Goal: Task Accomplishment & Management: Manage account settings

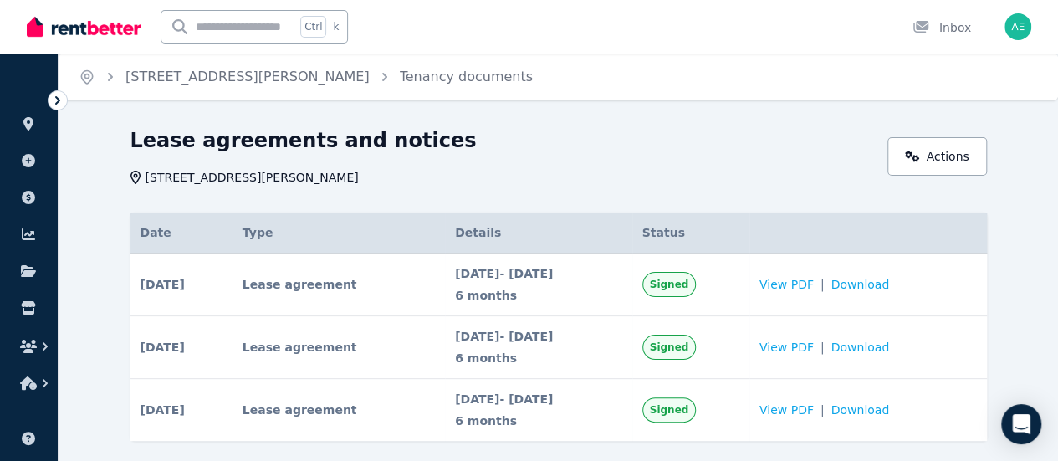
click at [54, 102] on icon at bounding box center [57, 100] width 17 height 17
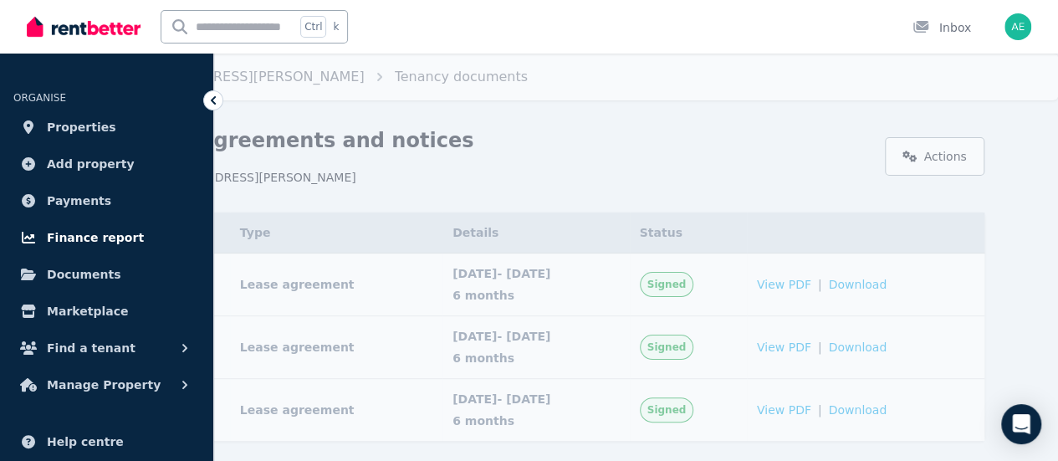
click at [98, 237] on span "Finance report" at bounding box center [95, 238] width 97 height 20
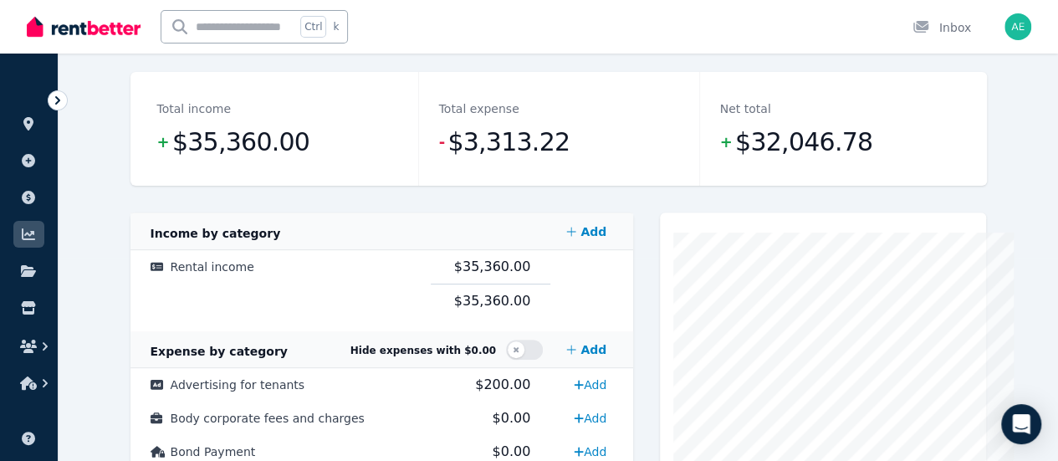
scroll to position [201, 0]
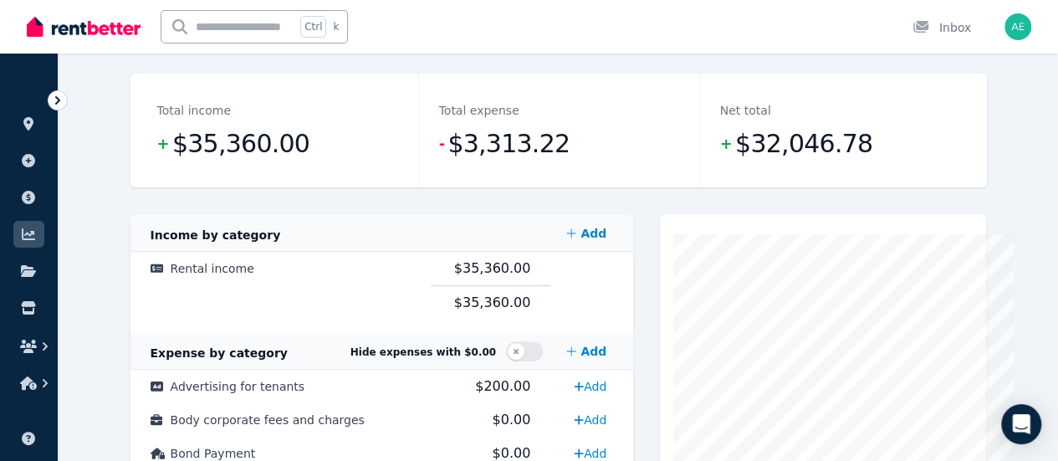
click at [310, 165] on div "Total income + $35,360.00" at bounding box center [277, 131] width 281 height 114
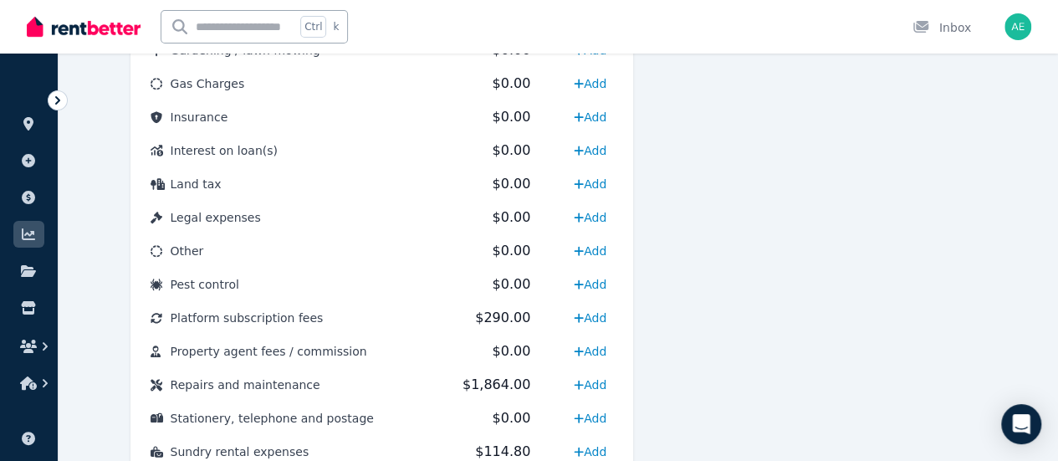
scroll to position [290, 0]
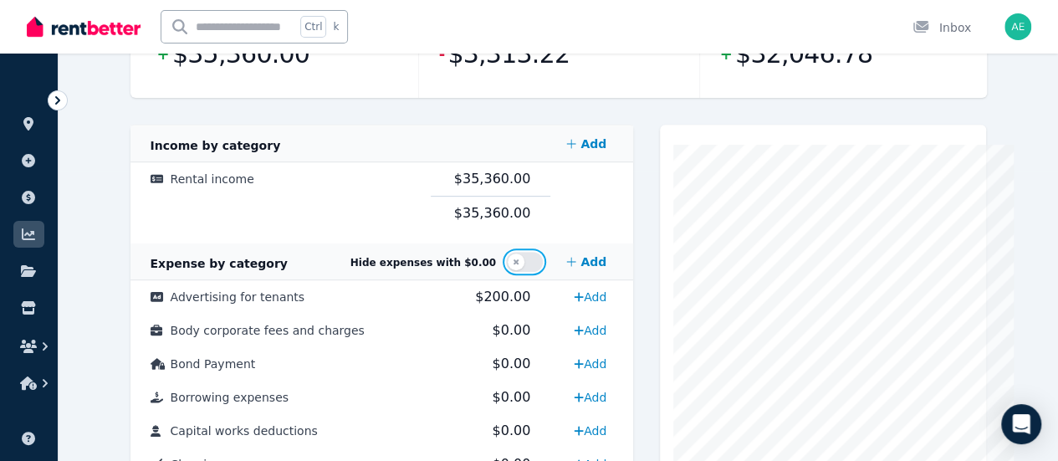
click at [535, 262] on button "button" at bounding box center [524, 262] width 37 height 20
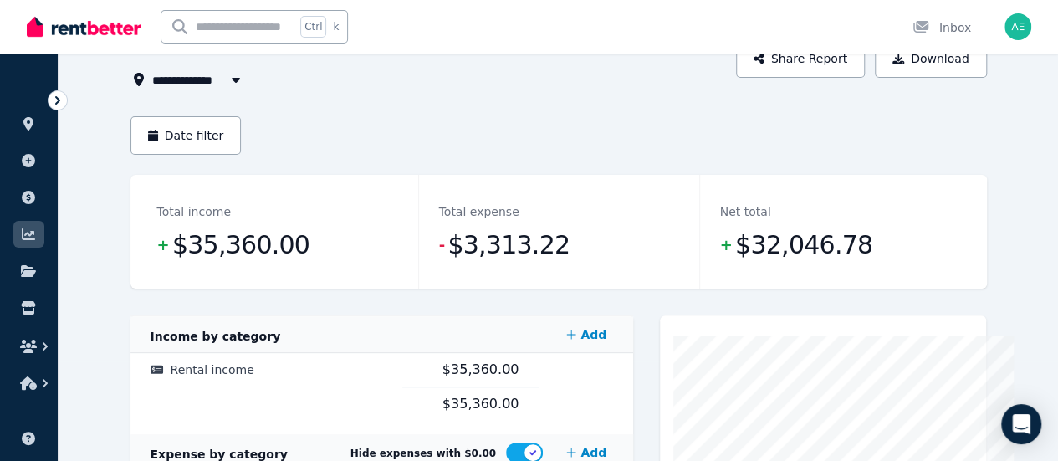
scroll to position [146, 0]
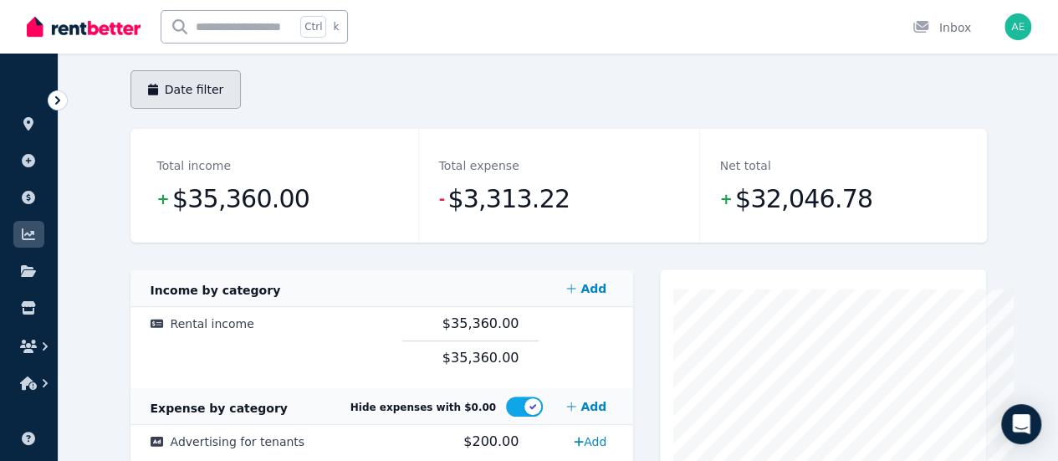
click at [131, 90] on button "Date filter" at bounding box center [186, 89] width 111 height 38
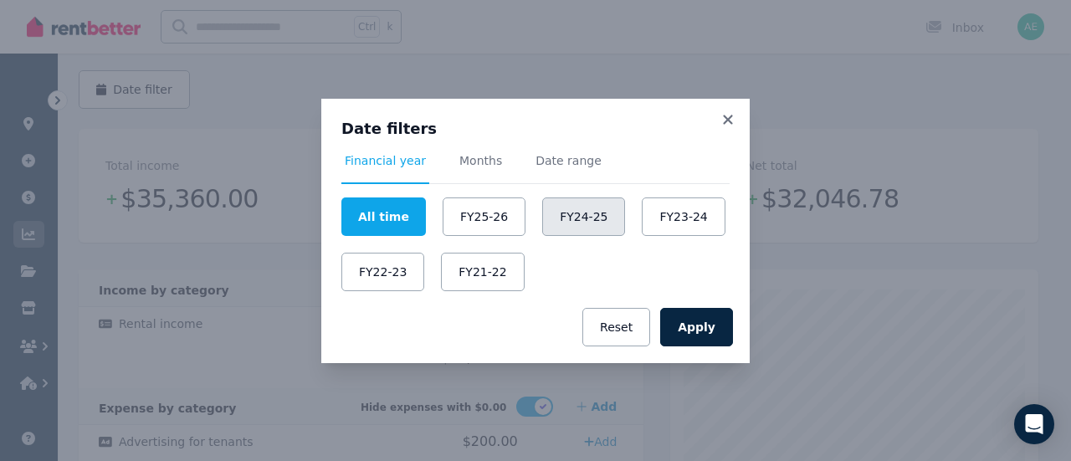
click at [564, 217] on button "FY24-25" at bounding box center [583, 216] width 83 height 38
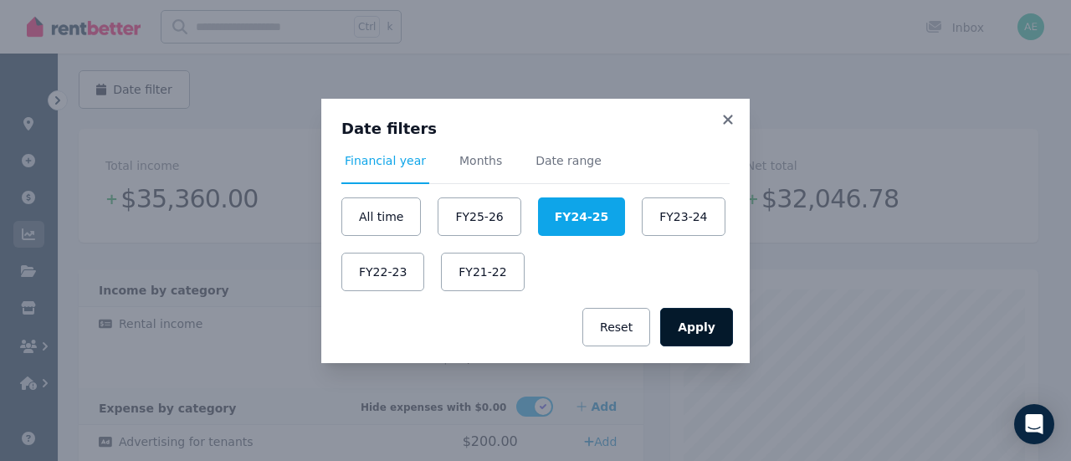
click at [691, 319] on button "Apply" at bounding box center [696, 327] width 73 height 38
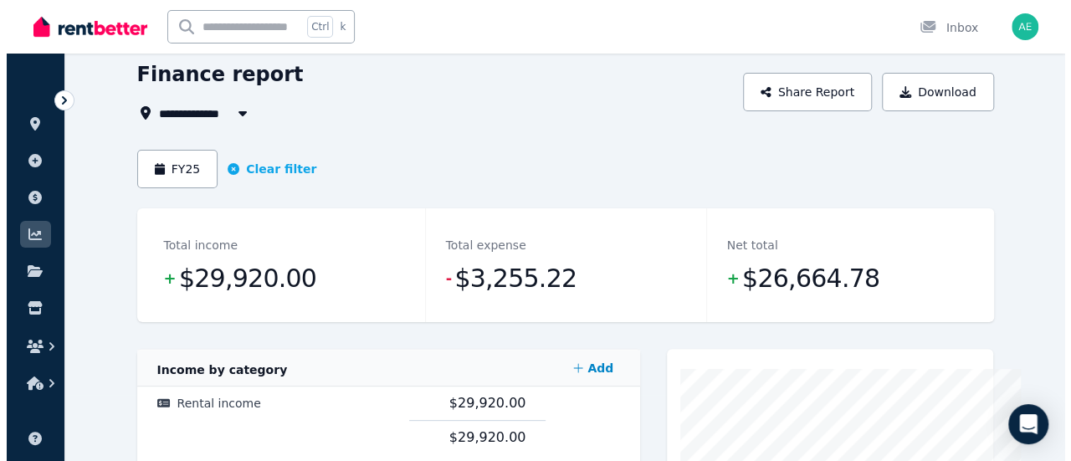
scroll to position [64, 0]
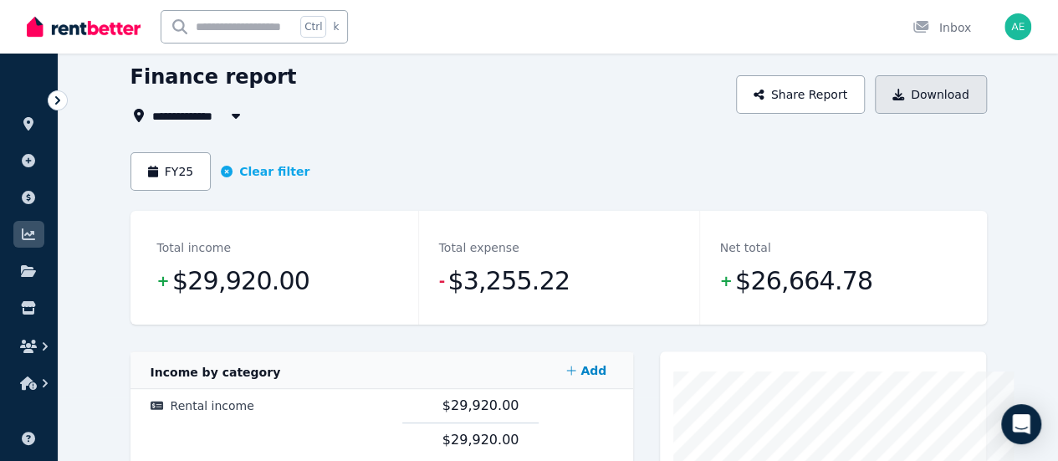
click at [982, 101] on button "Download" at bounding box center [931, 94] width 112 height 38
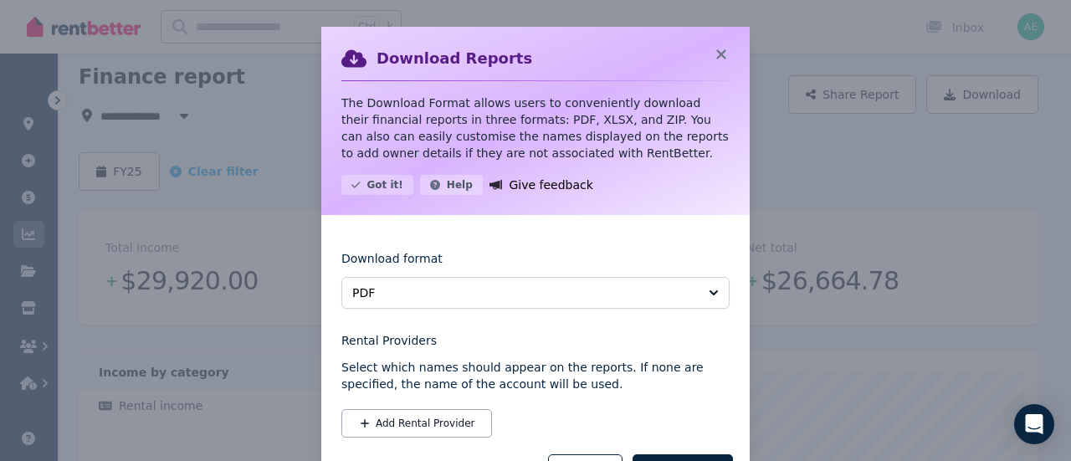
scroll to position [74, 0]
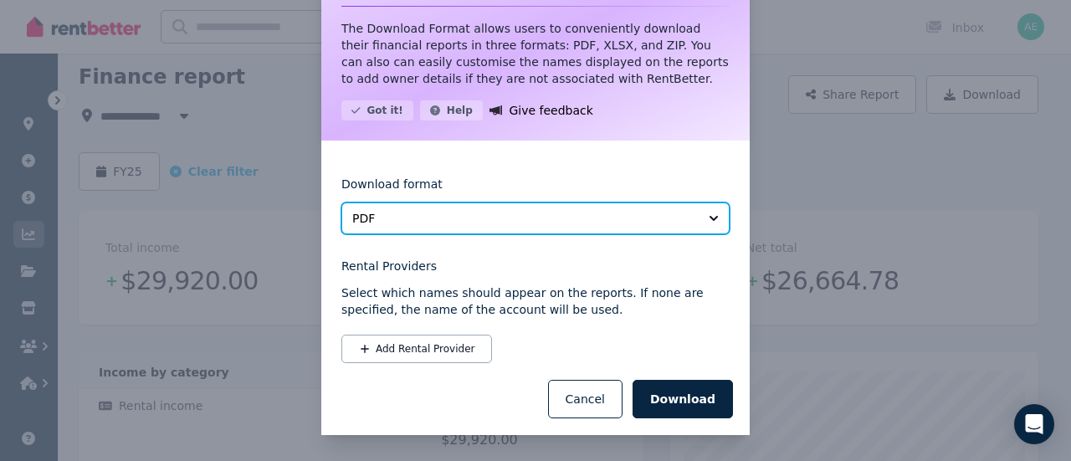
click at [701, 212] on button "PDF" at bounding box center [535, 218] width 388 height 32
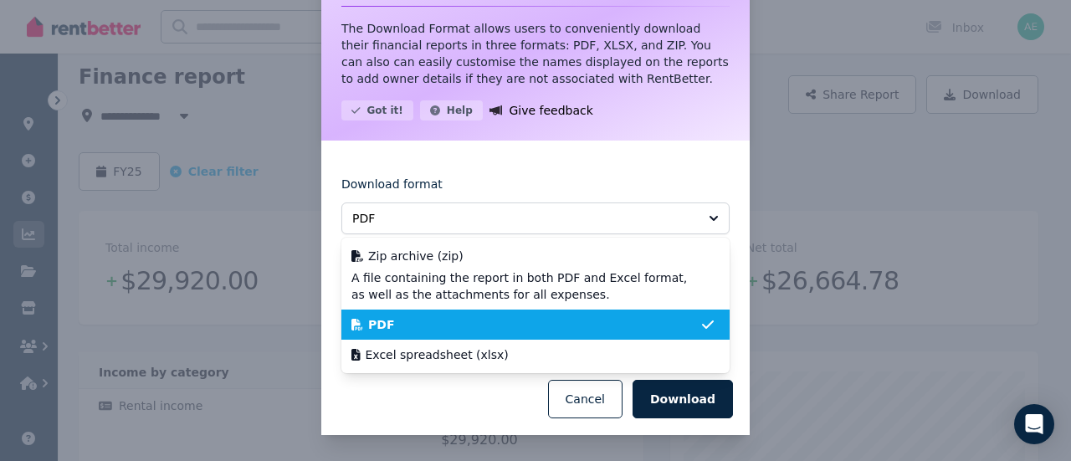
click at [683, 185] on div "Download format PDF Zip archive (zip) A file containing the report in both PDF …" at bounding box center [535, 204] width 388 height 60
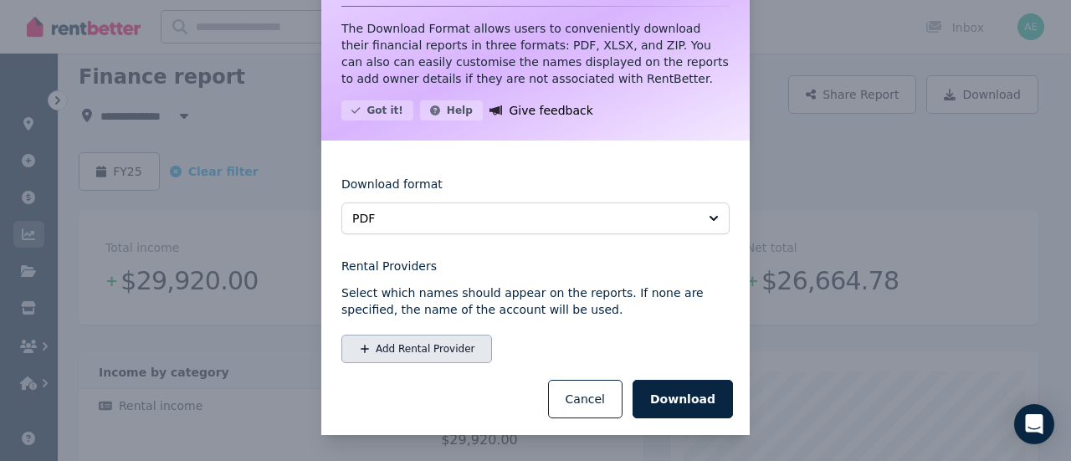
click at [437, 357] on button "Add Rental Provider" at bounding box center [416, 349] width 151 height 28
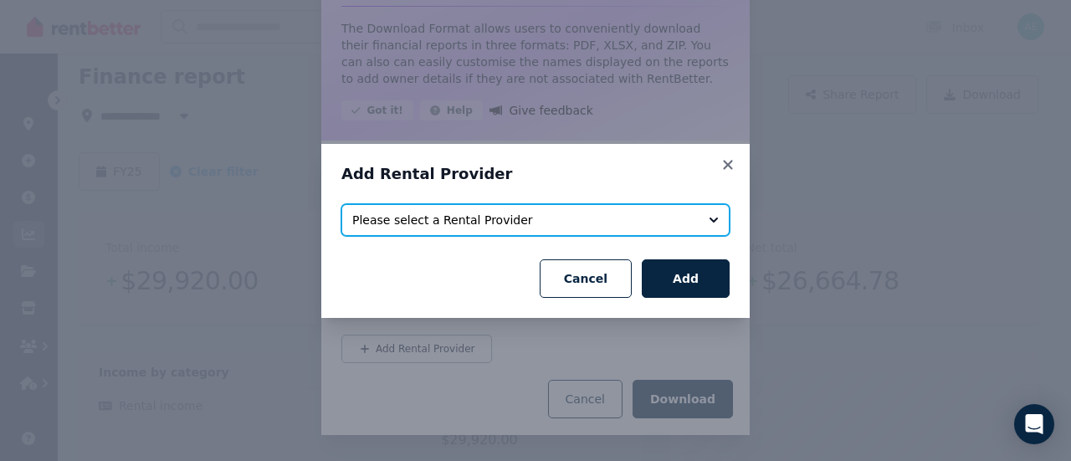
click at [489, 230] on button "Please select a Rental Provider" at bounding box center [535, 220] width 388 height 32
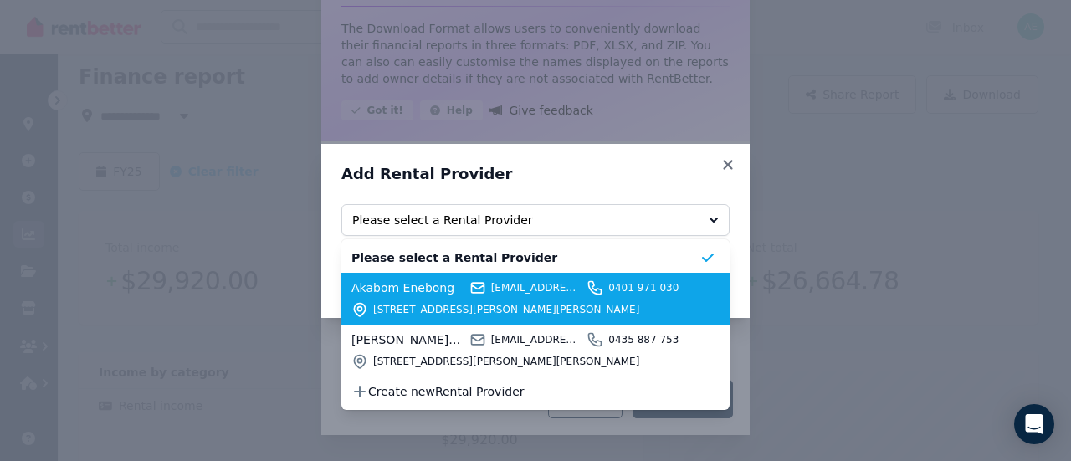
click at [408, 290] on span "Akabom Enebong" at bounding box center [407, 287] width 113 height 17
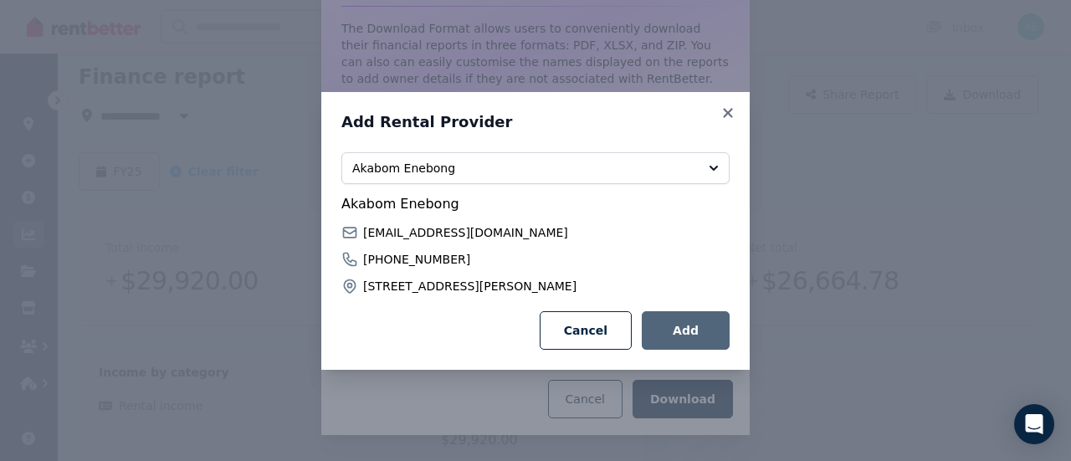
click at [687, 327] on button "Add" at bounding box center [686, 330] width 88 height 38
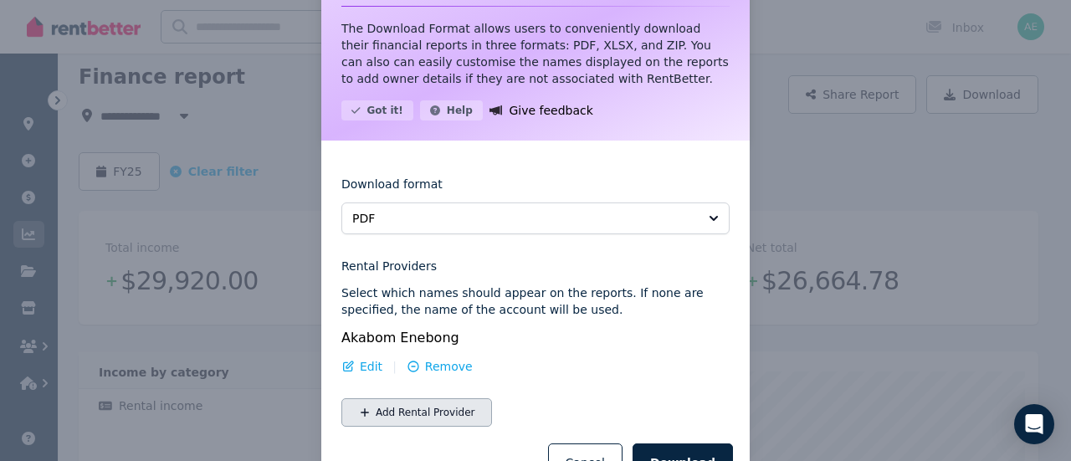
click at [425, 405] on button "Add Rental Provider" at bounding box center [416, 412] width 151 height 28
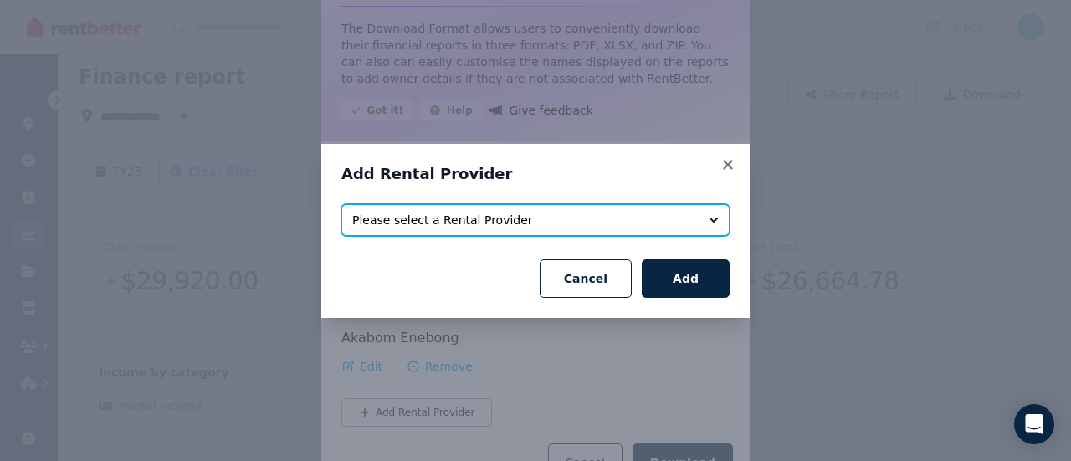
click at [516, 223] on span "Please select a Rental Provider" at bounding box center [523, 220] width 343 height 17
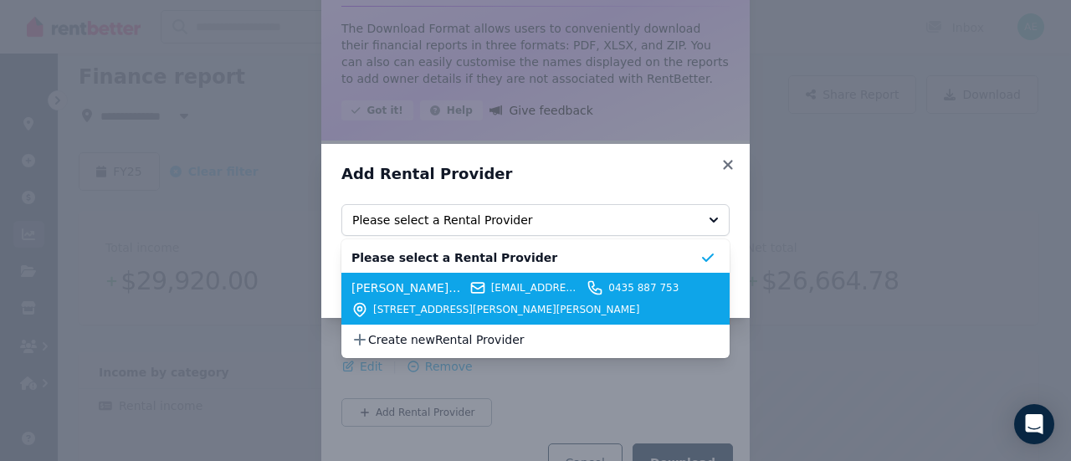
click at [487, 296] on div "[PERSON_NAME][DEMOGRAPHIC_DATA] [EMAIL_ADDRESS][DOMAIN_NAME] 0435 887 753 [STRE…" at bounding box center [525, 298] width 348 height 38
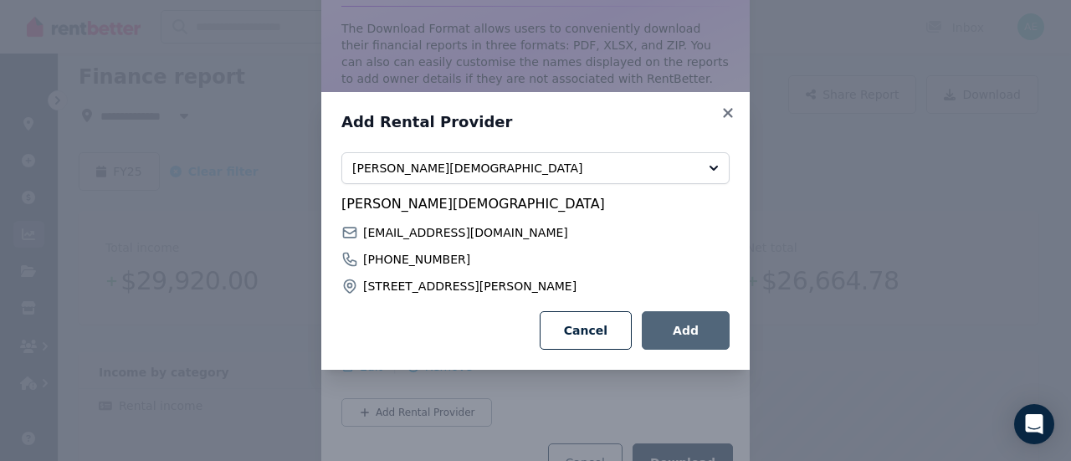
click at [695, 329] on button "Add" at bounding box center [686, 330] width 88 height 38
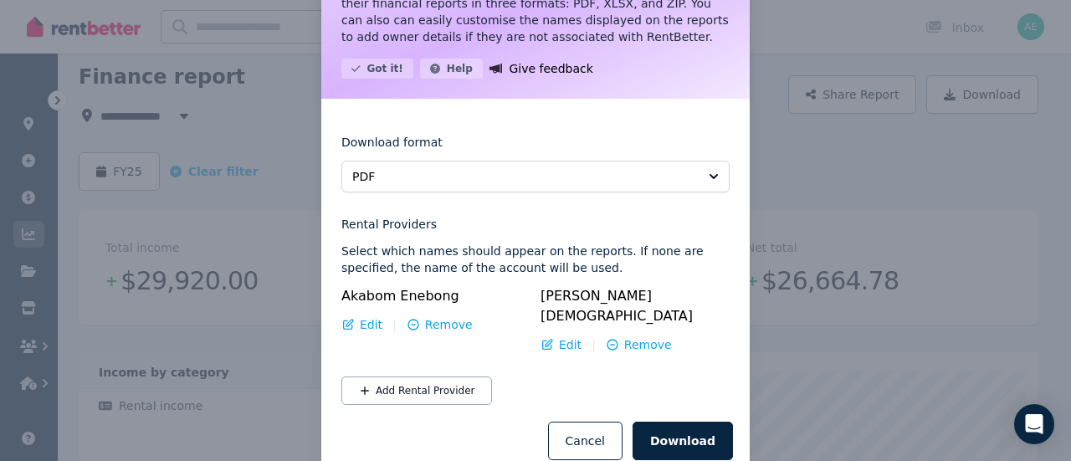
scroll to position [138, 0]
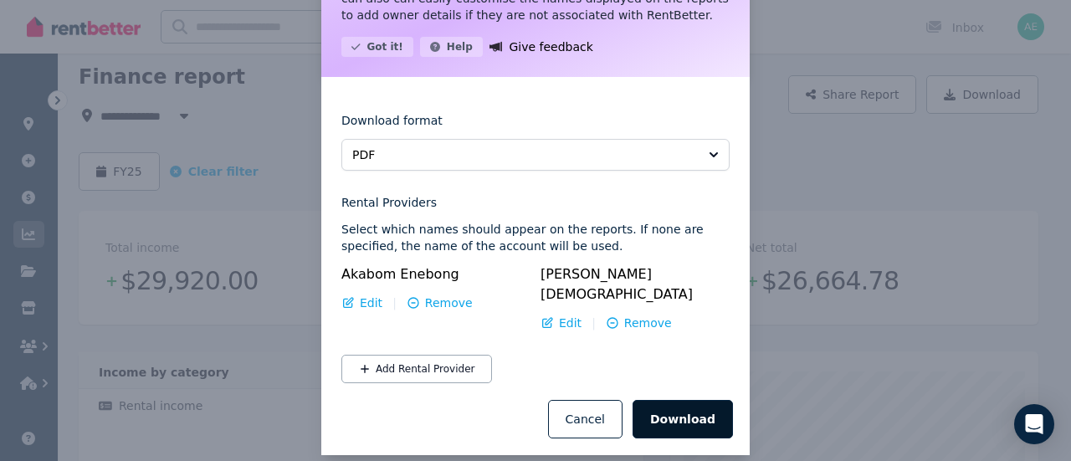
click at [685, 400] on button "Download" at bounding box center [682, 419] width 100 height 38
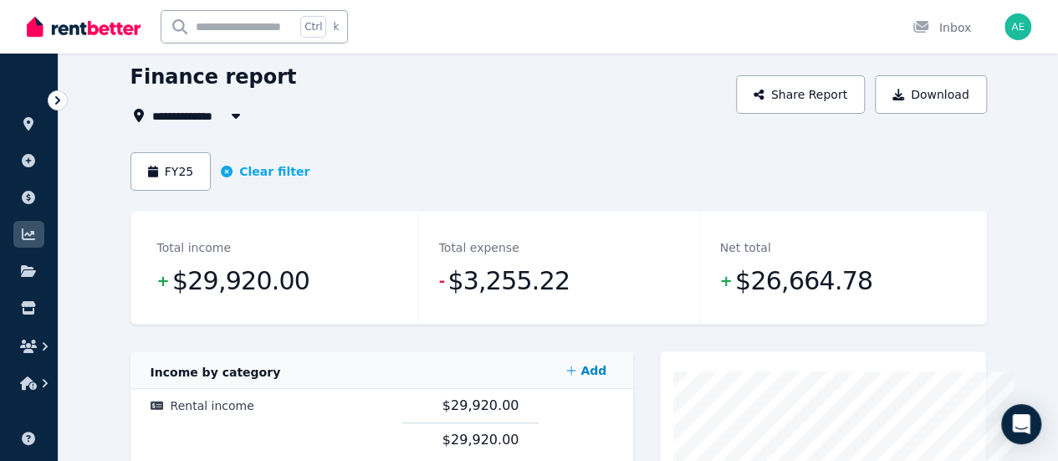
click at [479, 165] on div "FY25 Clear filter" at bounding box center [559, 171] width 857 height 38
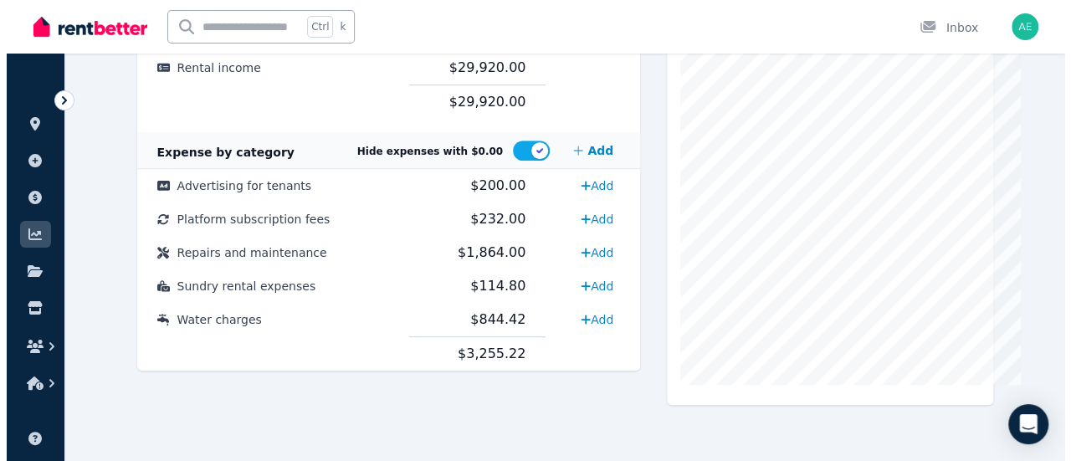
scroll to position [0, 0]
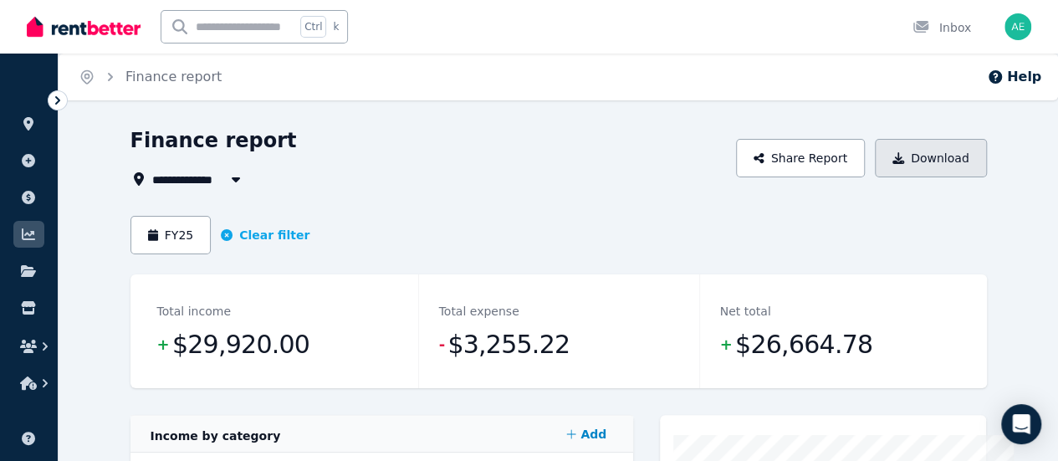
click at [965, 165] on button "Download" at bounding box center [931, 158] width 112 height 38
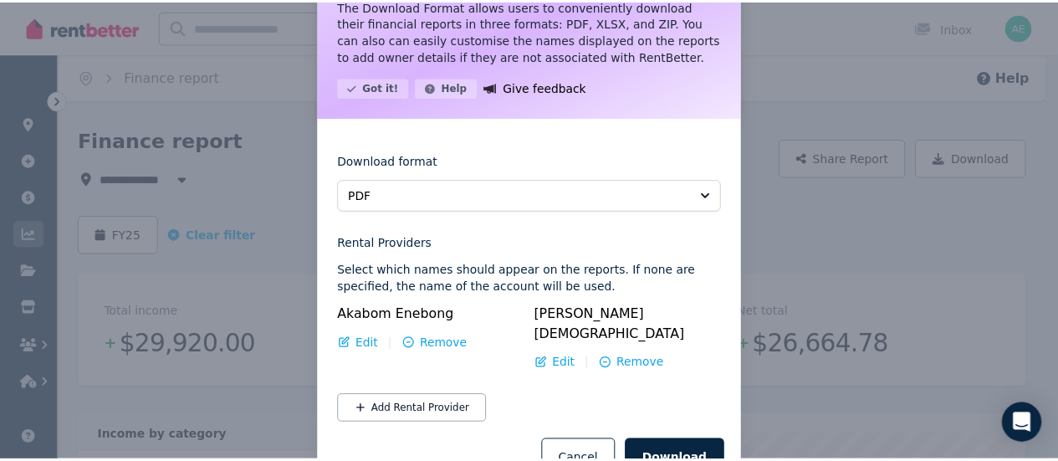
scroll to position [94, 0]
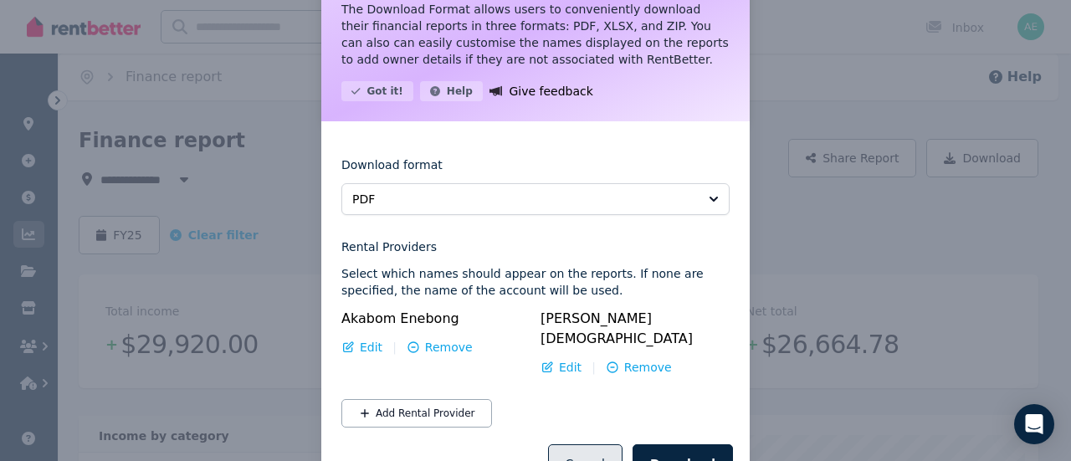
click at [598, 444] on button "Cancel" at bounding box center [585, 463] width 74 height 38
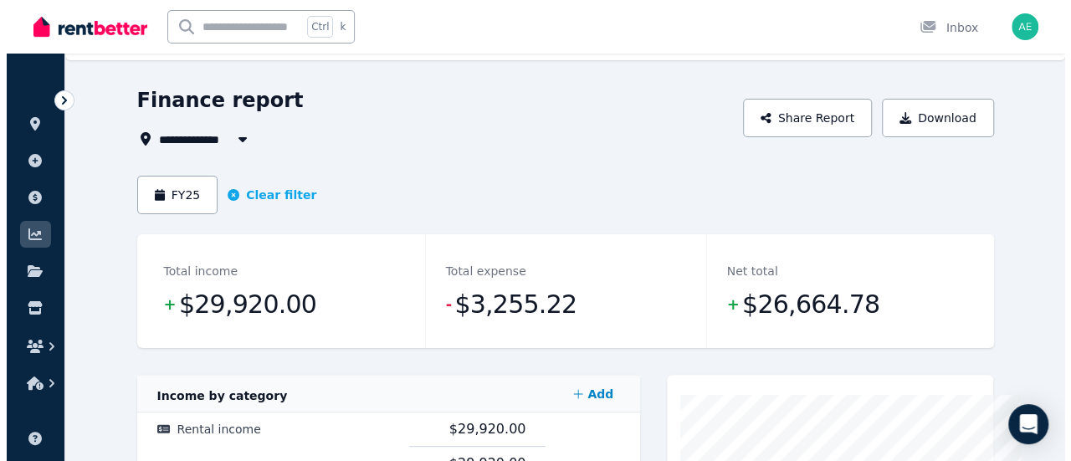
scroll to position [0, 0]
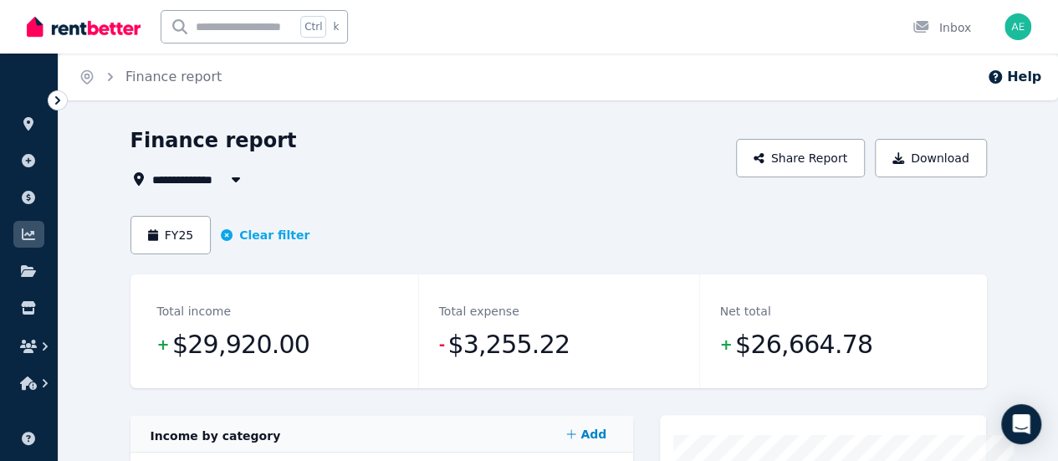
click at [228, 181] on icon "button" at bounding box center [236, 178] width 17 height 13
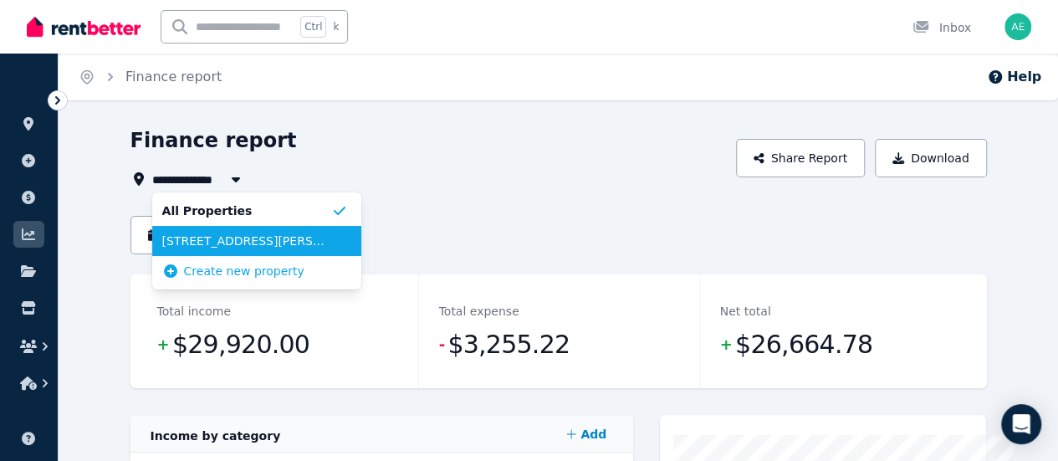
click at [187, 235] on span "[STREET_ADDRESS][PERSON_NAME]" at bounding box center [246, 241] width 169 height 17
type input "**********"
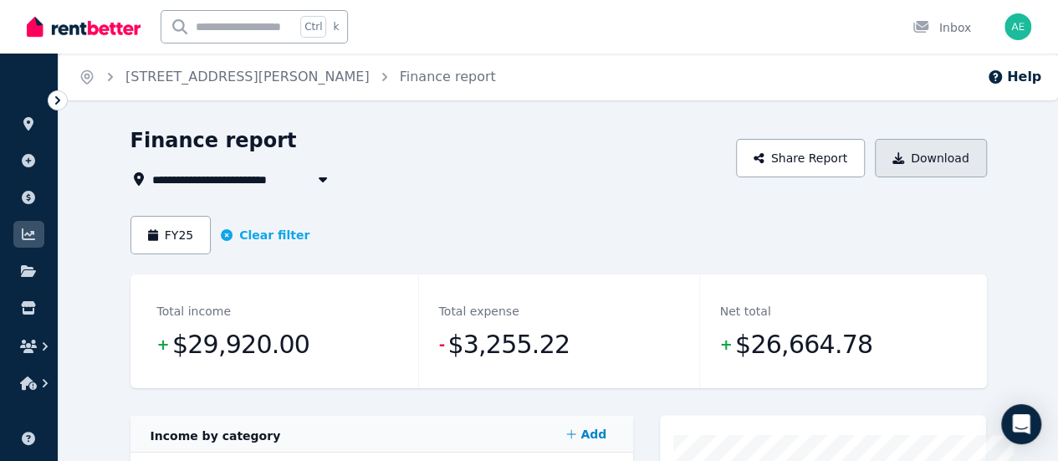
click at [987, 156] on button "Download" at bounding box center [931, 158] width 112 height 38
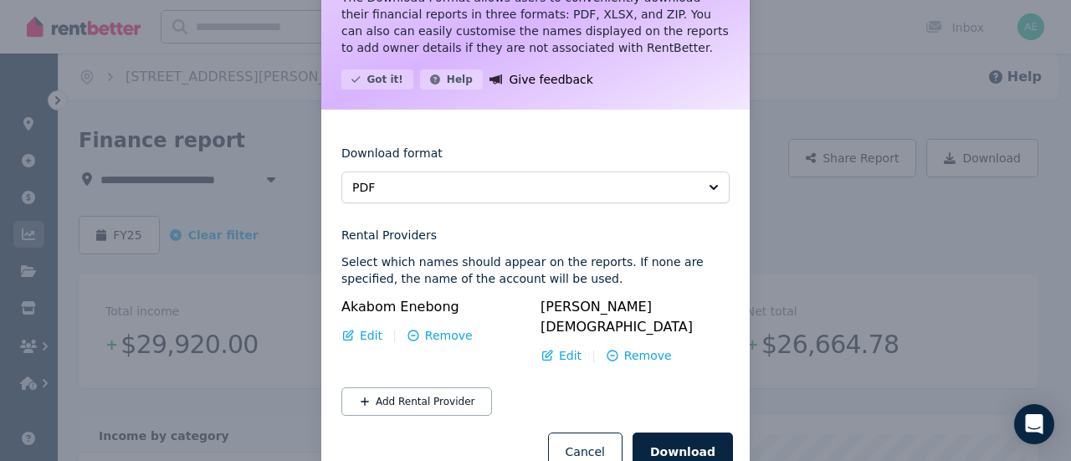
scroll to position [138, 0]
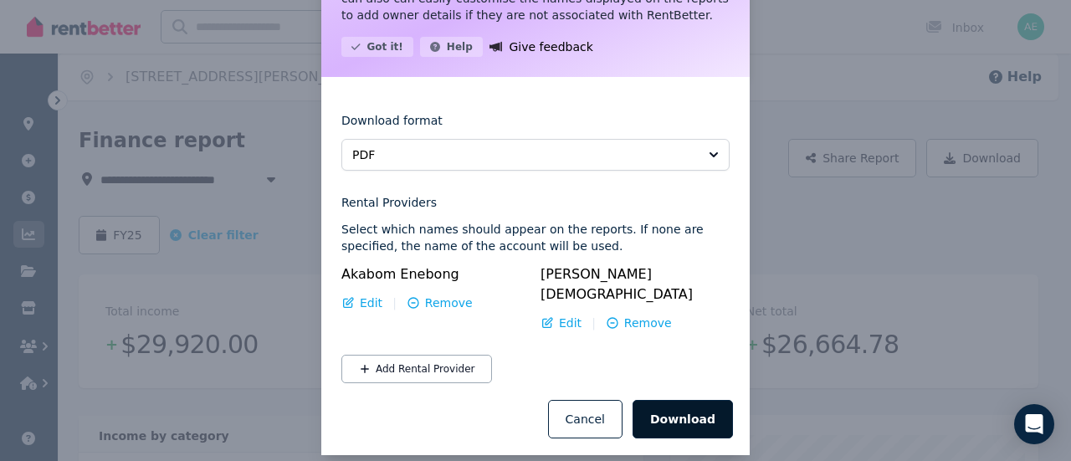
click at [695, 404] on button "Download" at bounding box center [682, 419] width 100 height 38
